Goal: Obtain resource: Obtain resource

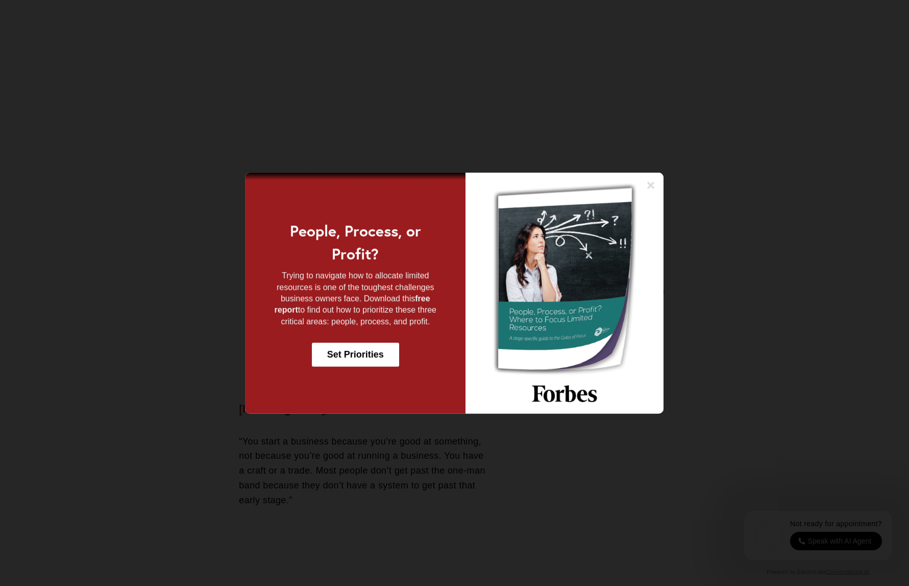
scroll to position [1348, 0]
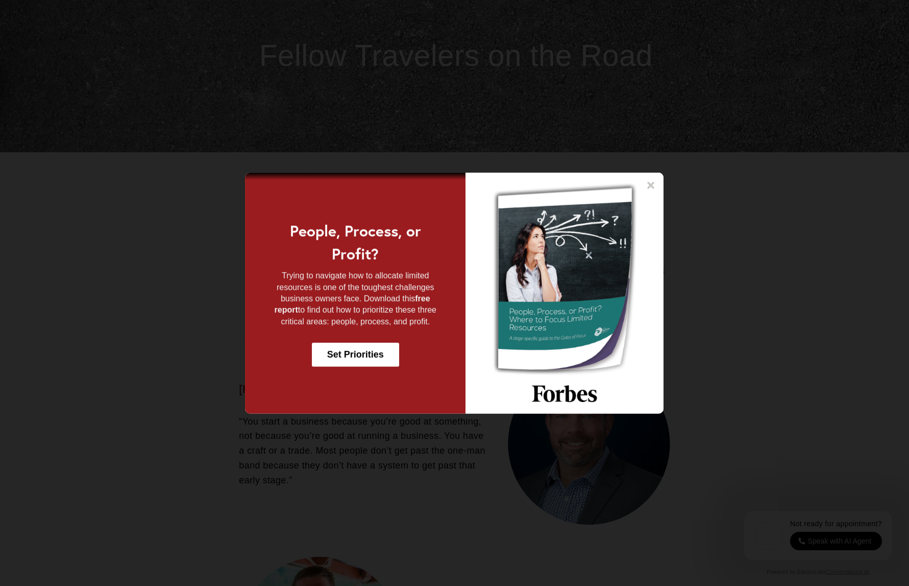
click at [652, 184] on icon at bounding box center [651, 184] width 7 height 7
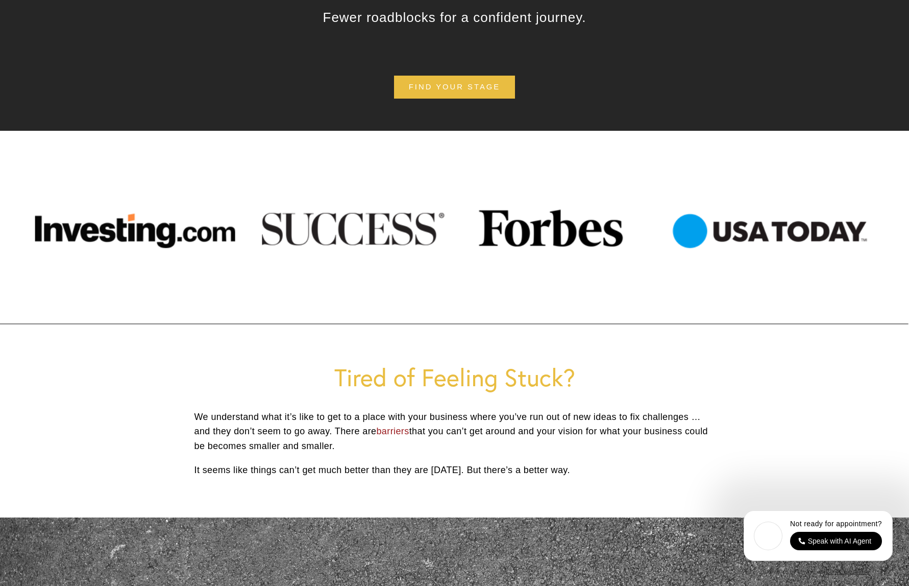
scroll to position [0, 0]
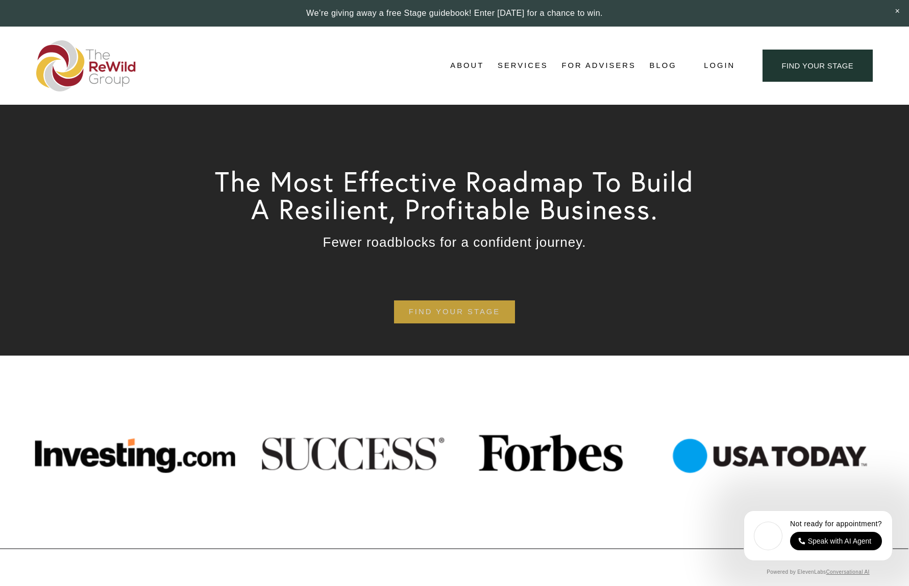
click at [468, 313] on link "find your stage" at bounding box center [454, 311] width 121 height 23
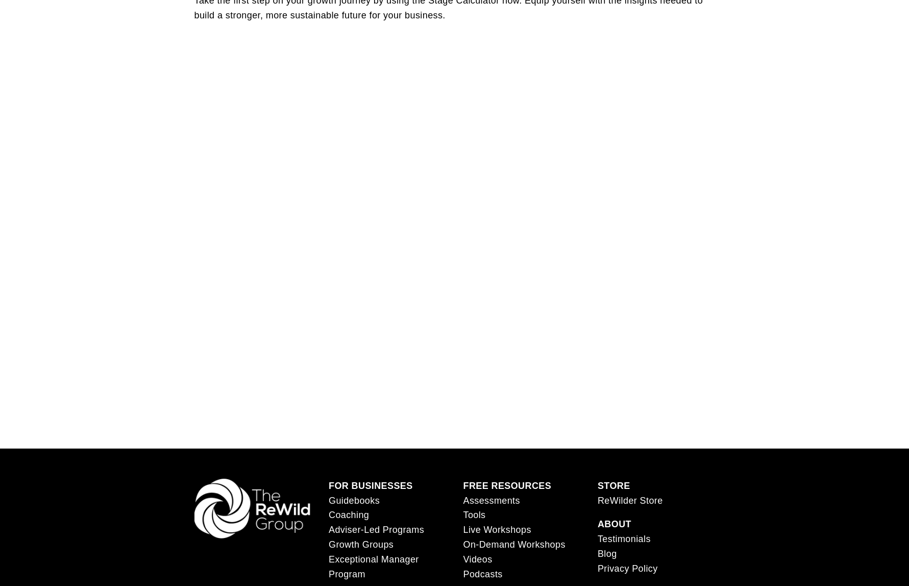
scroll to position [632, 0]
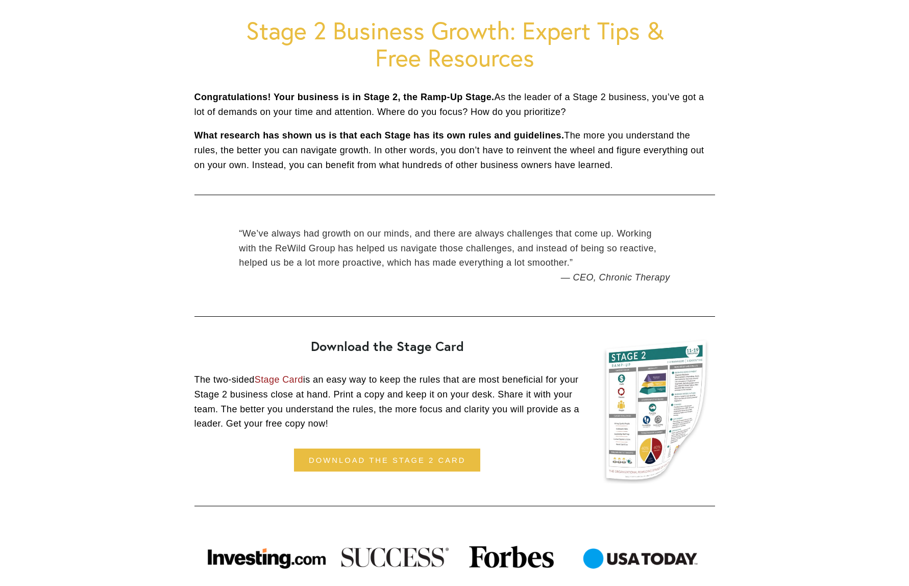
scroll to position [244, 0]
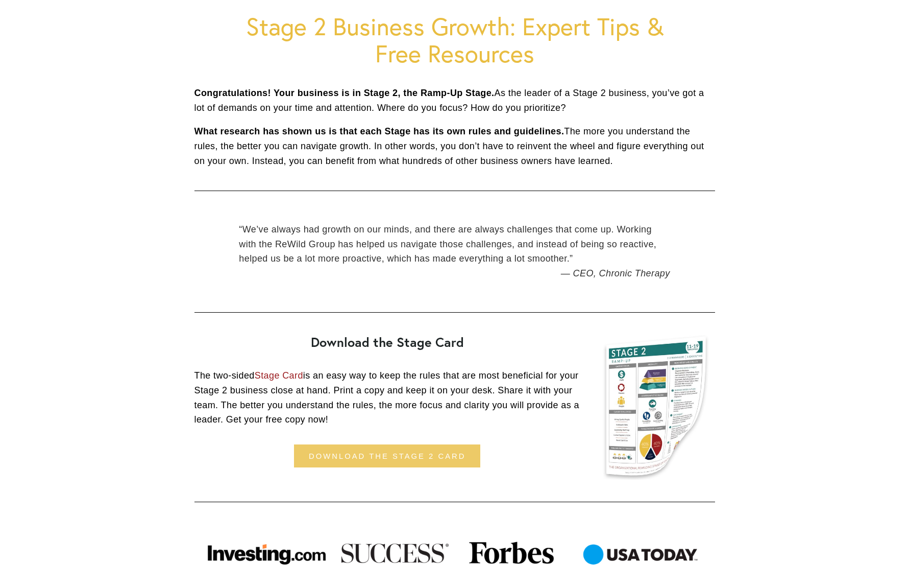
click at [441, 458] on link "download the stage 2 card" at bounding box center [387, 455] width 186 height 23
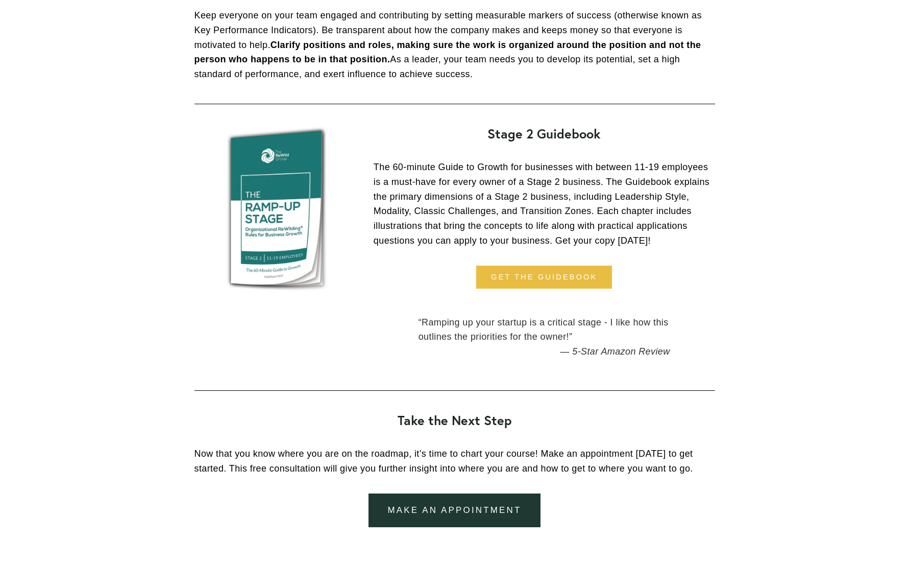
scroll to position [989, 0]
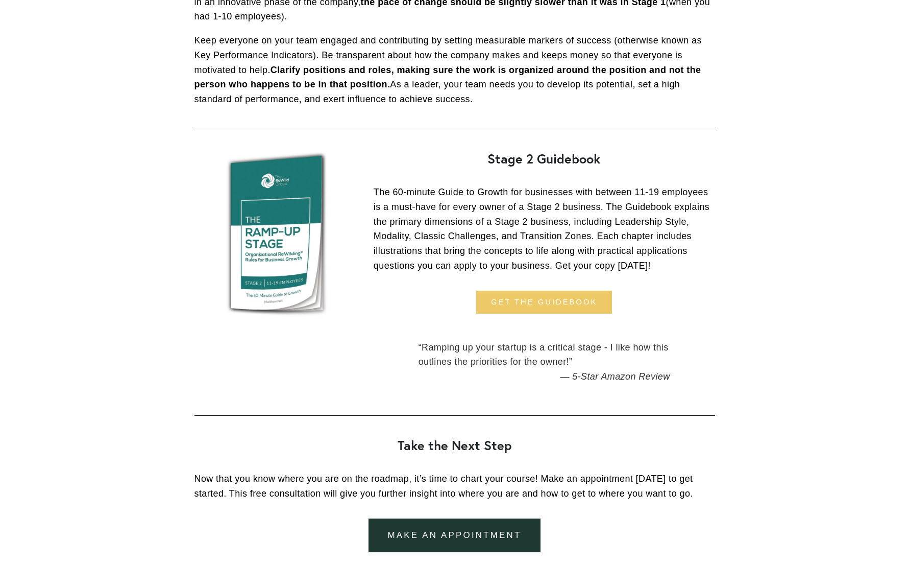
click at [551, 307] on link "get the guidebook" at bounding box center [544, 302] width 136 height 23
